Goal: Information Seeking & Learning: Find specific fact

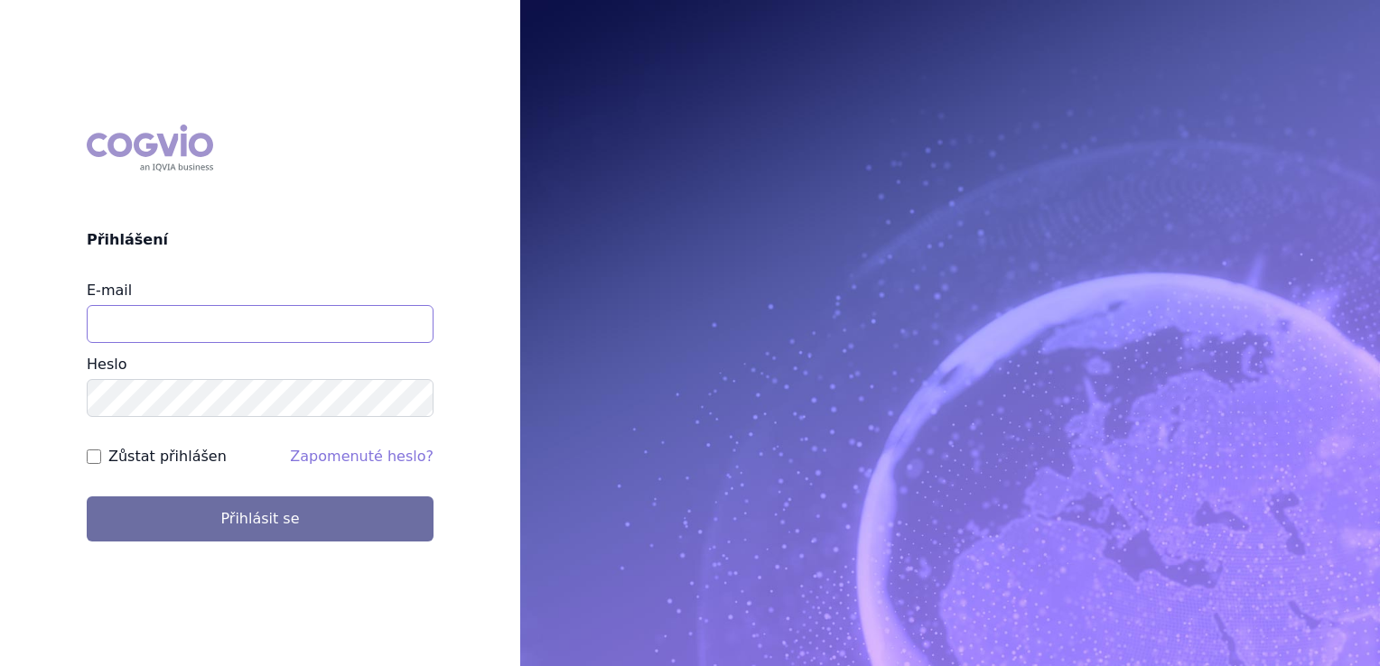
click at [358, 330] on input "E-mail" at bounding box center [260, 324] width 347 height 38
type input "klara.koubkova.ext@boehringer-ingelheim.com"
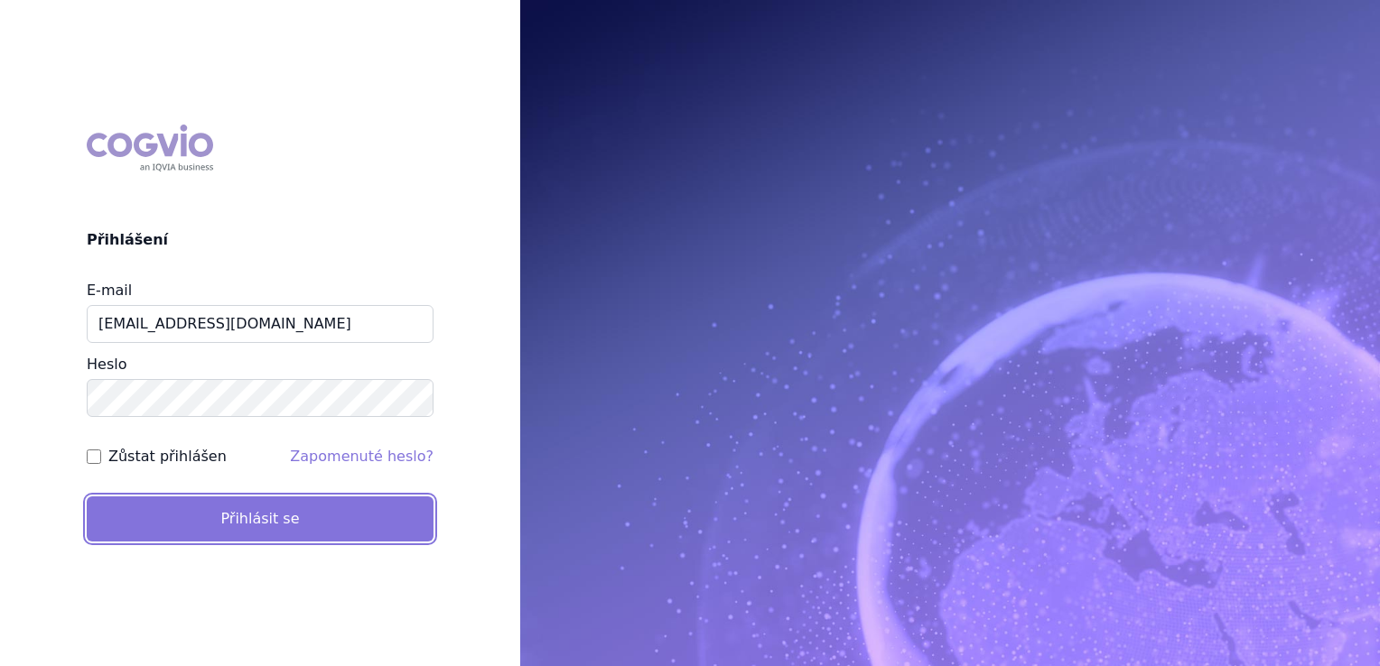
click at [190, 532] on button "Přihlásit se" at bounding box center [260, 519] width 347 height 45
click at [209, 510] on button "Přihlásit se" at bounding box center [260, 519] width 347 height 45
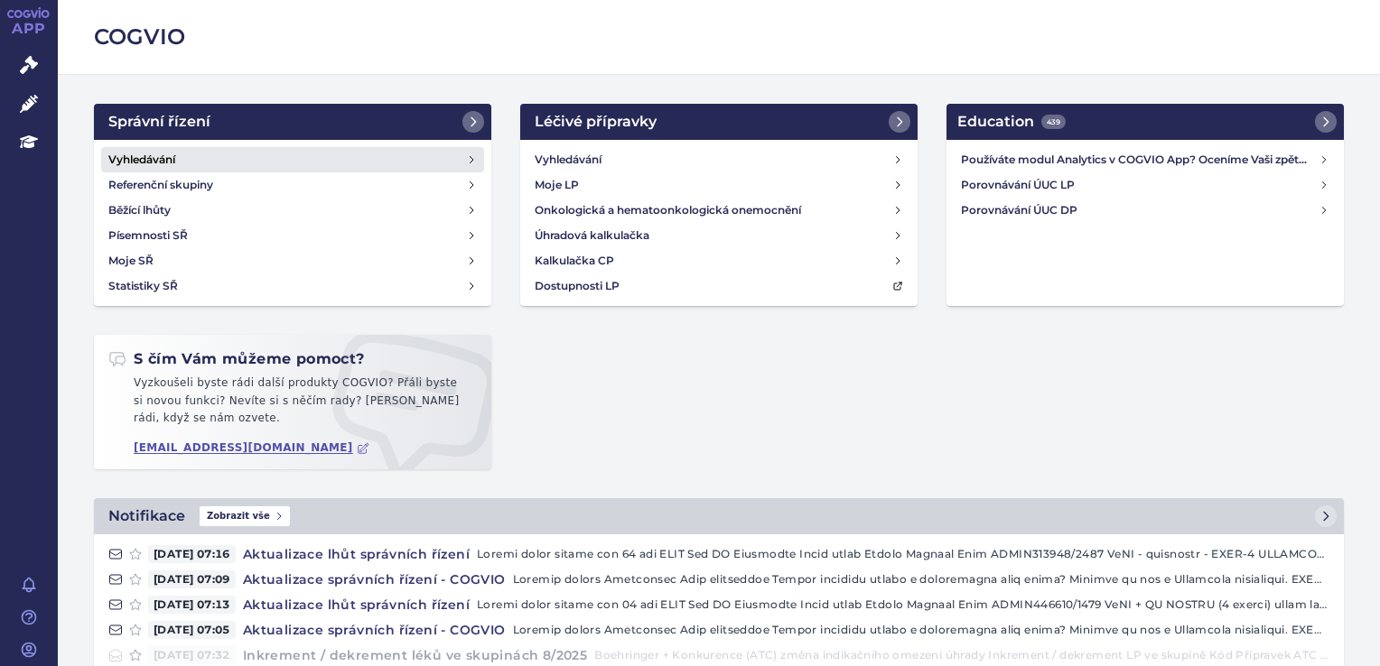
click at [105, 158] on link "Vyhledávání" at bounding box center [292, 159] width 383 height 25
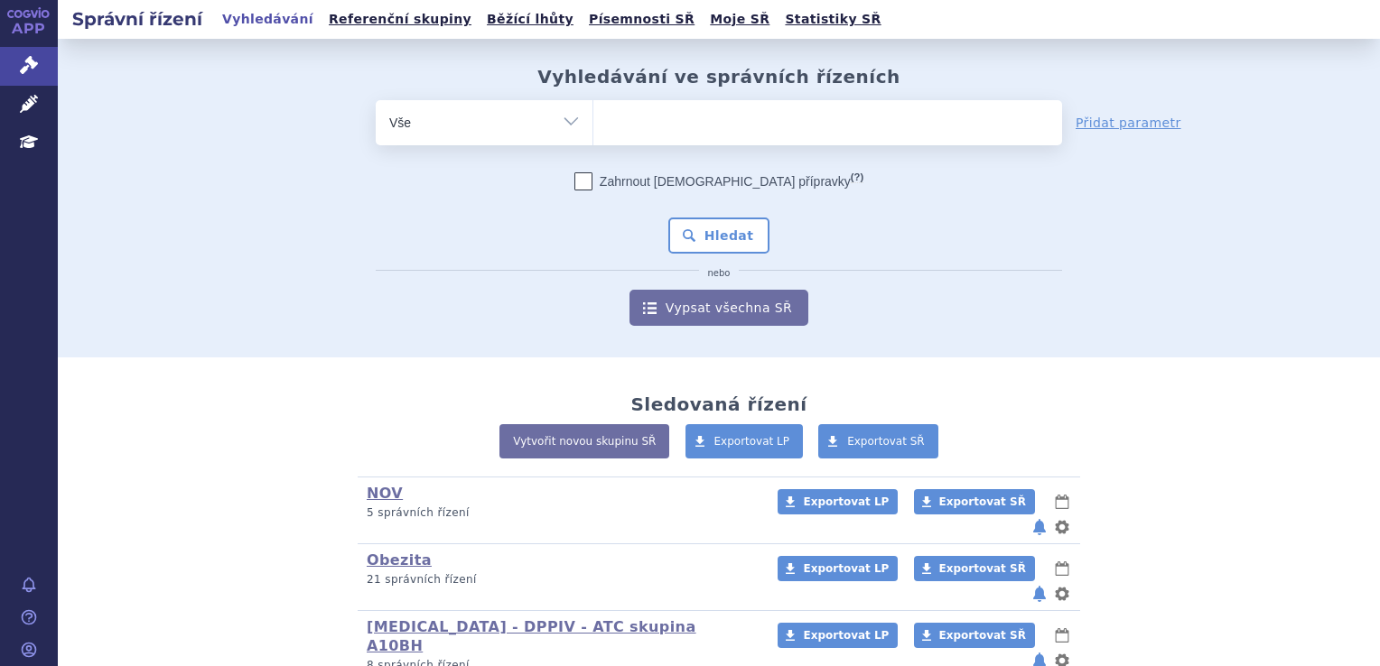
click at [625, 108] on ul at bounding box center [827, 119] width 469 height 38
click at [593, 108] on select at bounding box center [592, 121] width 1 height 45
type input "ja"
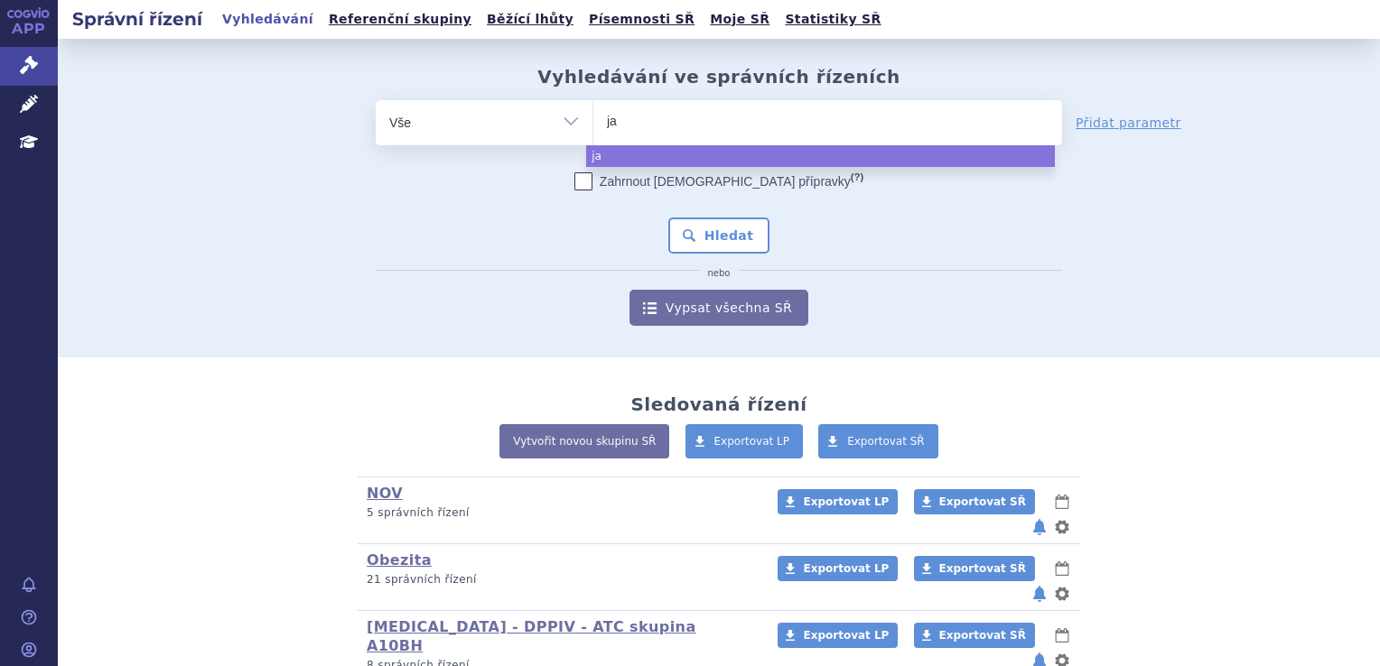
click at [655, 126] on ul "ja" at bounding box center [827, 119] width 469 height 38
click at [593, 126] on select "ja" at bounding box center [592, 121] width 1 height 45
select select "ja"
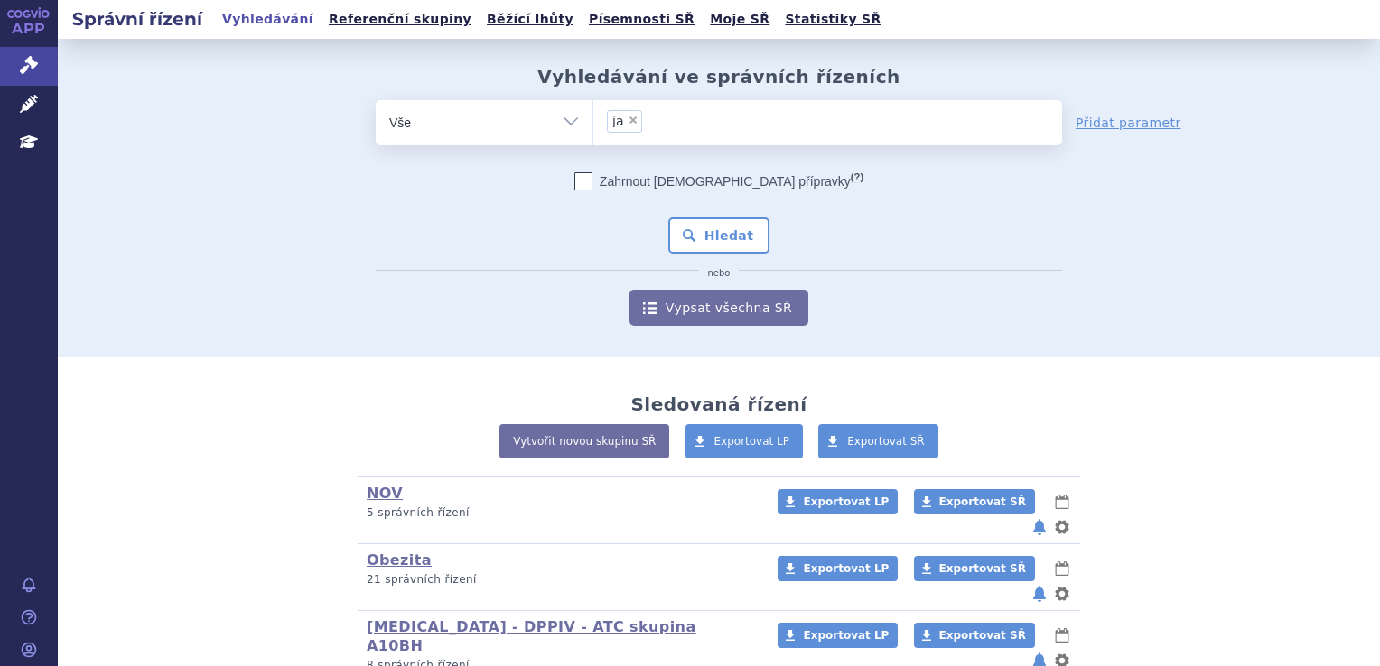
click at [628, 116] on span "×" at bounding box center [633, 120] width 11 height 11
click at [593, 116] on select "ja" at bounding box center [592, 121] width 1 height 45
select select
type input "j"
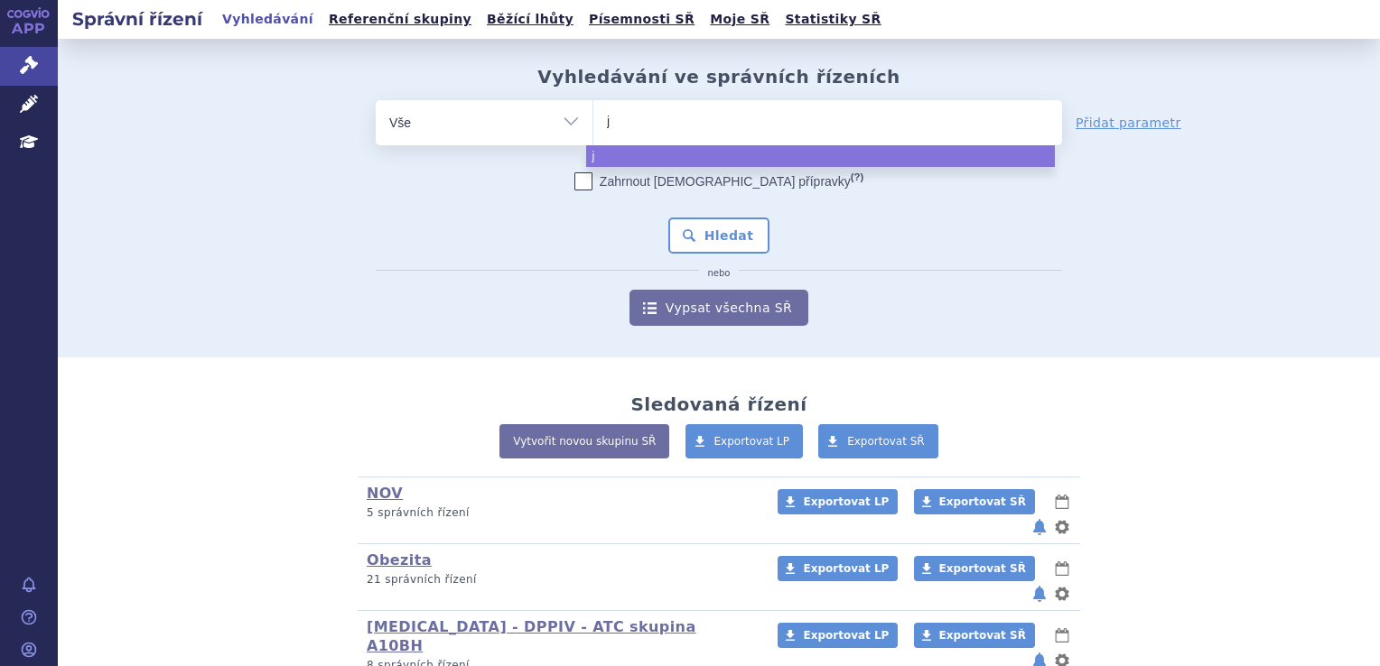
type input "ja"
type input "jar"
type input "jard"
type input "jardi"
type input "jardia"
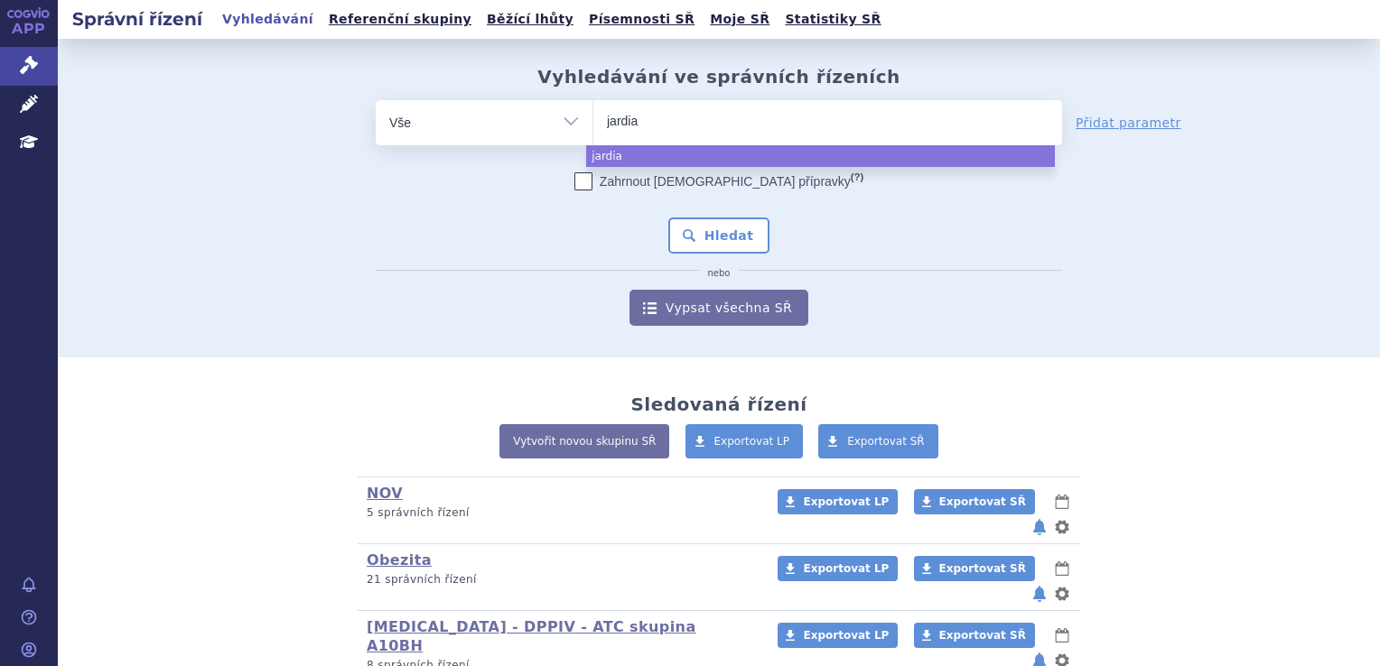
type input "jardian"
type input "jardianc"
type input "jardiance"
select select "jardiance"
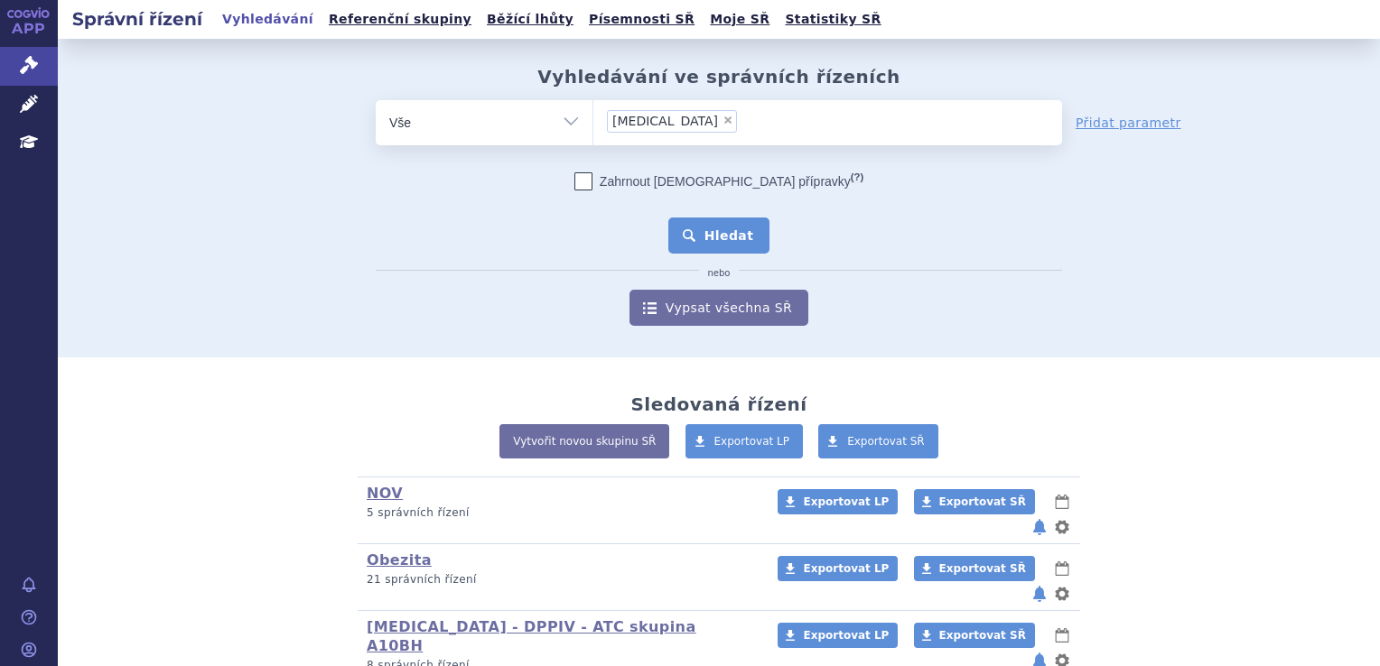
click at [707, 247] on button "Hledat" at bounding box center [719, 236] width 102 height 36
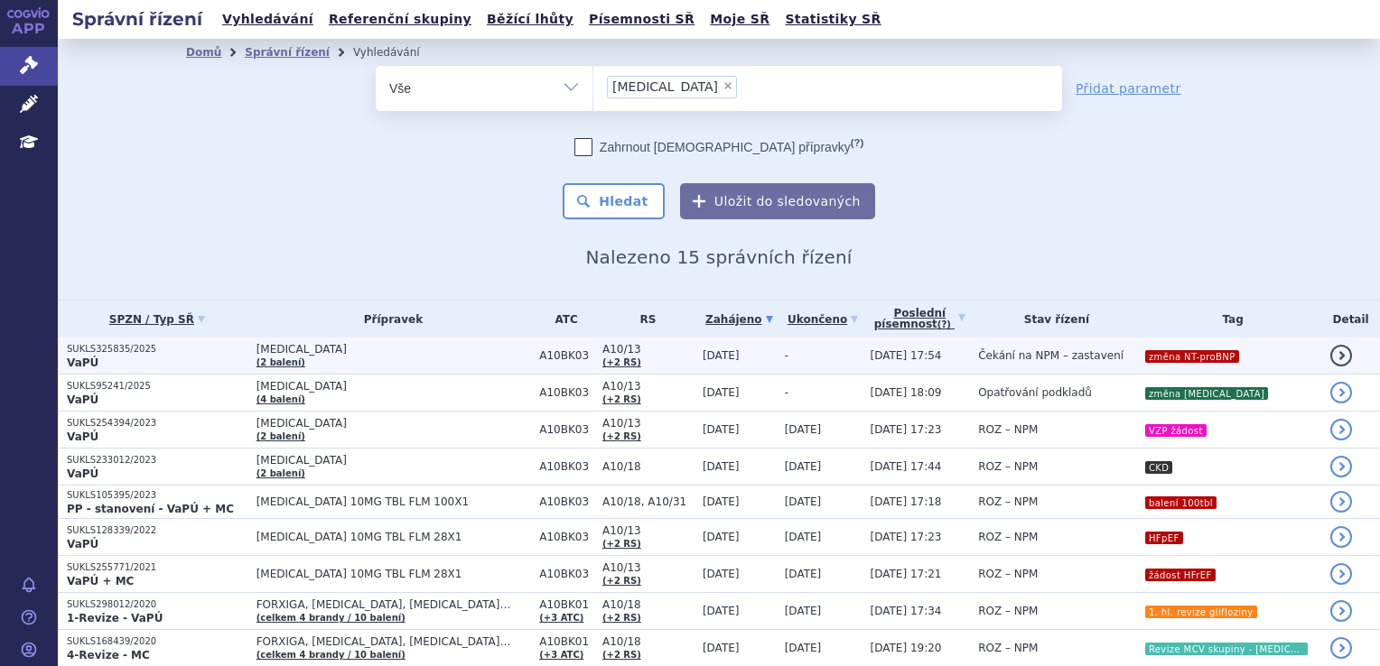
click at [401, 352] on span "[MEDICAL_DATA]" at bounding box center [393, 349] width 275 height 13
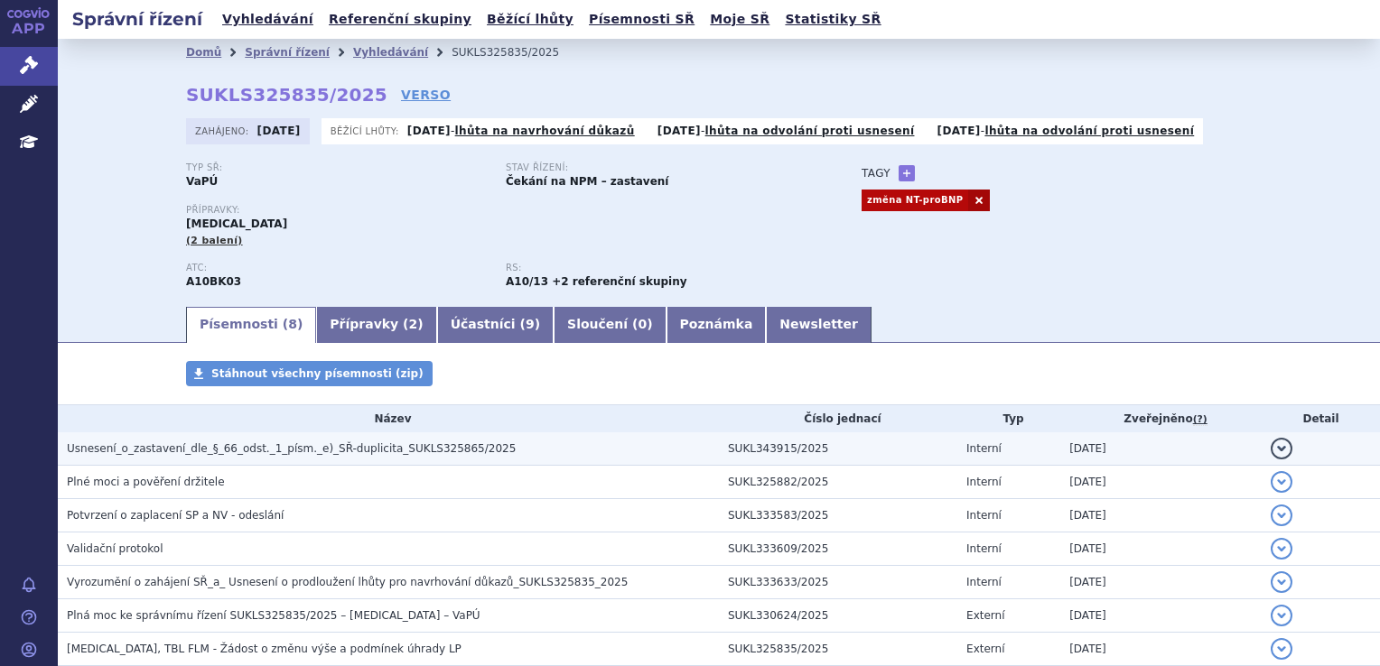
drag, startPoint x: 0, startPoint y: 0, endPoint x: 350, endPoint y: 450, distance: 570.1
click at [350, 450] on span "Usnesení_o_zastavení_dle_§_66_odst._1_písm._e)_SŘ-duplicita_SUKLS325865/2025" at bounding box center [291, 448] width 449 height 13
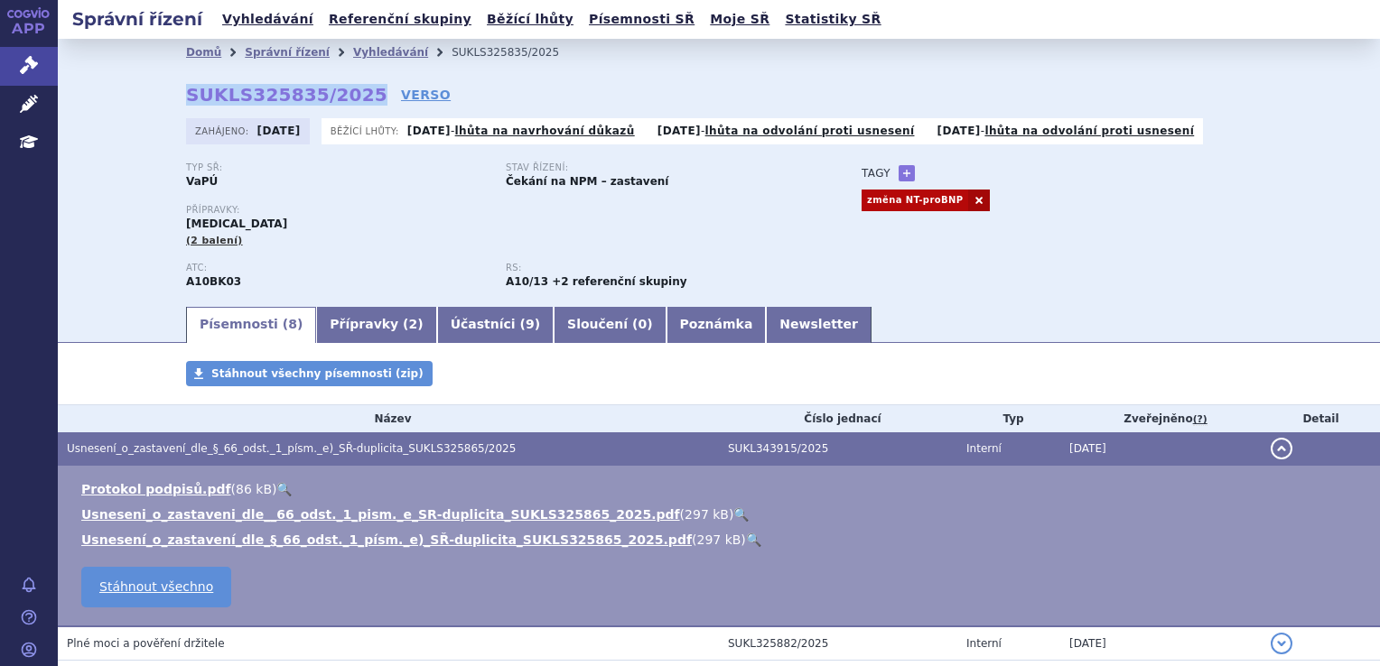
drag, startPoint x: 175, startPoint y: 88, endPoint x: 347, endPoint y: 95, distance: 171.7
click at [347, 95] on div "Domů Správní řízení Vyhledávání SUKLS325835/2025 SUKLS325835/2025 VERSO [GEOGRA…" at bounding box center [719, 185] width 1138 height 238
copy strong "SUKLS325835/2025"
click at [293, 92] on strong "SUKLS325835/2025" at bounding box center [286, 95] width 201 height 22
drag, startPoint x: 181, startPoint y: 92, endPoint x: 344, endPoint y: 93, distance: 163.4
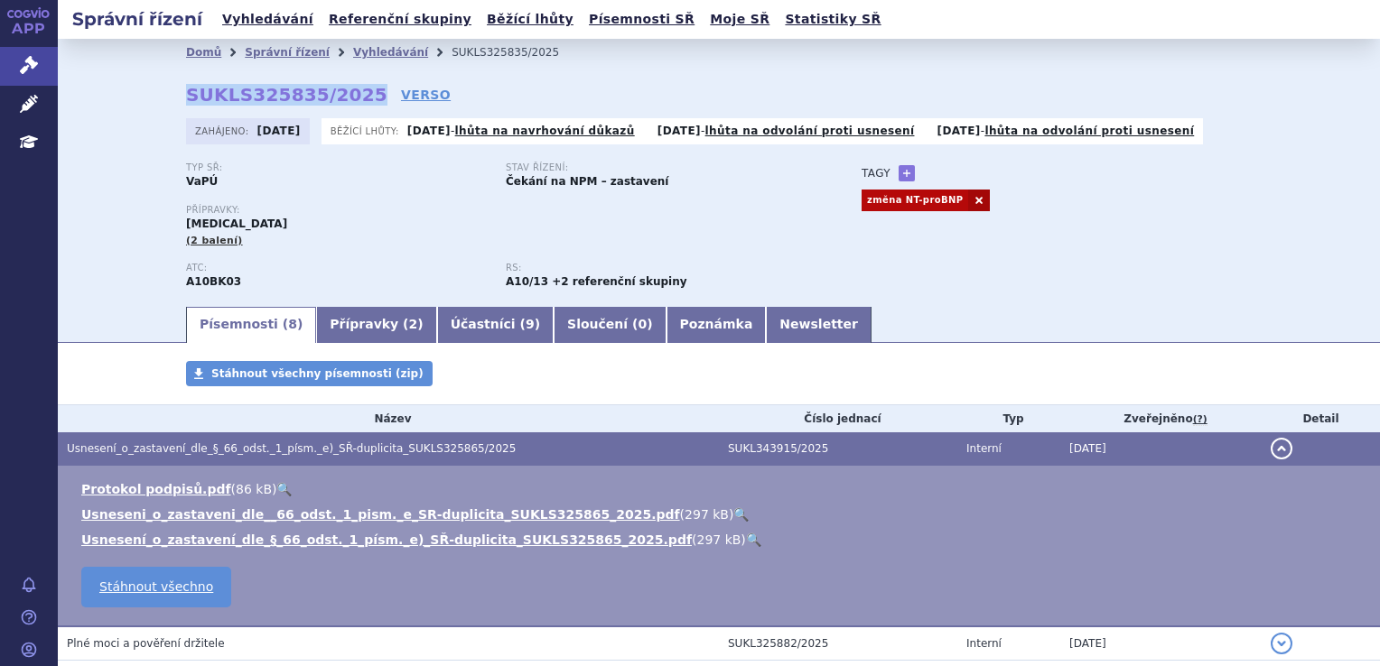
click at [344, 93] on strong "SUKLS325835/2025" at bounding box center [286, 95] width 201 height 22
copy strong "SUKLS325835/2025"
